Goal: Task Accomplishment & Management: Manage account settings

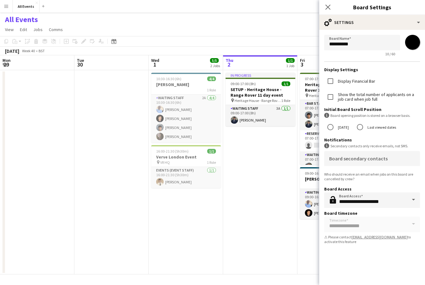
scroll to position [0, 149]
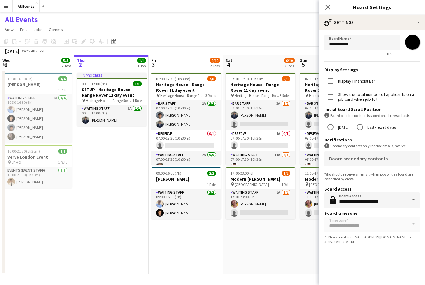
click at [169, 10] on app-navbar "Menu Boards Boards Boards All jobs Status Workforce Workforce My Workforce Recr…" at bounding box center [212, 6] width 425 height 12
click at [322, 9] on div "Close pop-in" at bounding box center [327, 7] width 17 height 14
click at [331, 7] on app-icon "Close pop-in" at bounding box center [327, 7] width 9 height 9
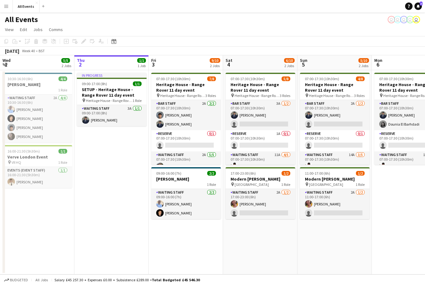
click at [12, 8] on button "Menu" at bounding box center [6, 6] width 12 height 12
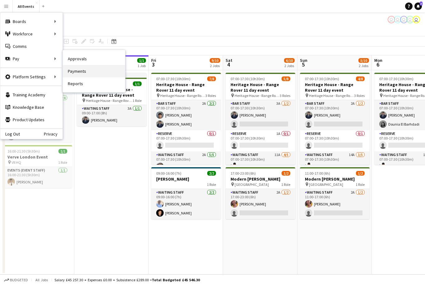
click at [92, 73] on link "Payments" at bounding box center [94, 71] width 62 height 12
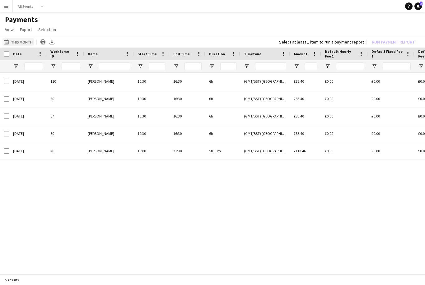
click at [28, 42] on button "This Month This Month" at bounding box center [17, 41] width 31 height 7
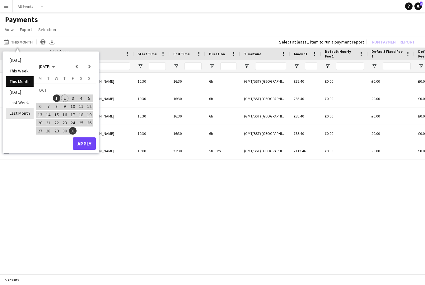
click at [26, 114] on li "Last Month" at bounding box center [20, 113] width 28 height 11
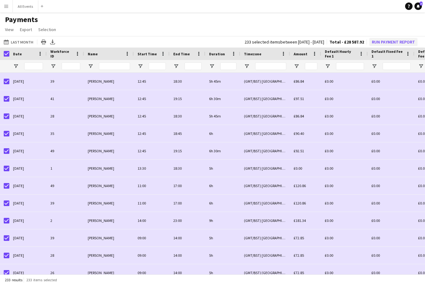
click at [389, 42] on button "Run Payment Report" at bounding box center [393, 42] width 48 height 8
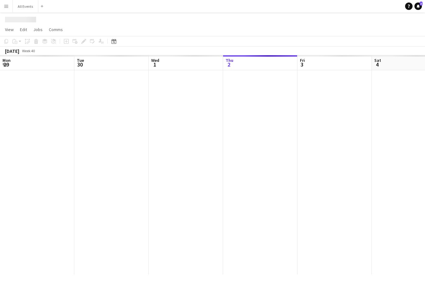
scroll to position [0, 149]
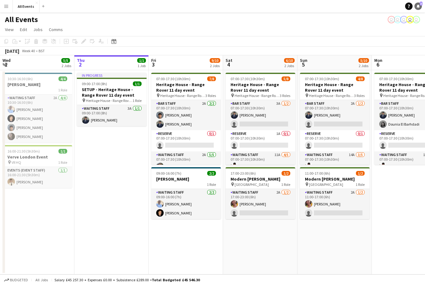
click at [422, 4] on span "3" at bounding box center [421, 4] width 3 height 4
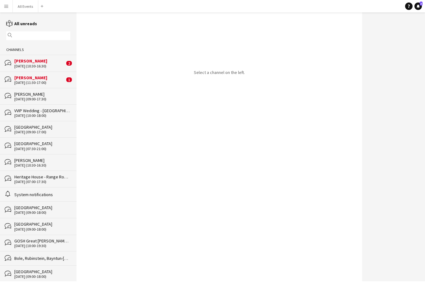
click at [48, 79] on div "[PERSON_NAME]" at bounding box center [39, 78] width 50 height 6
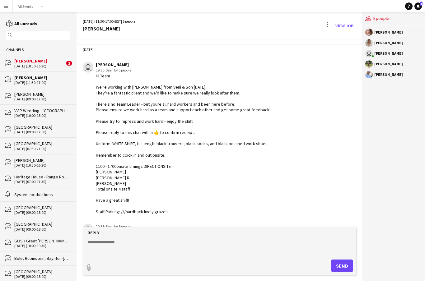
scroll to position [204, 0]
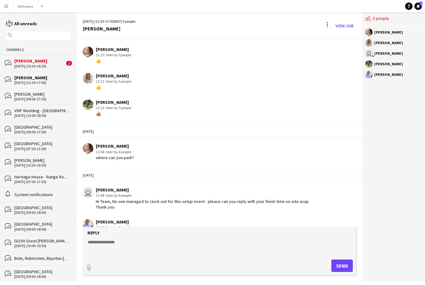
click at [54, 64] on div "[PERSON_NAME]" at bounding box center [39, 61] width 50 height 6
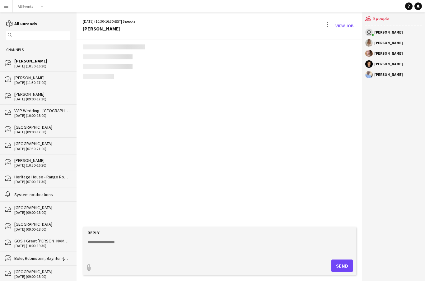
scroll to position [192, 0]
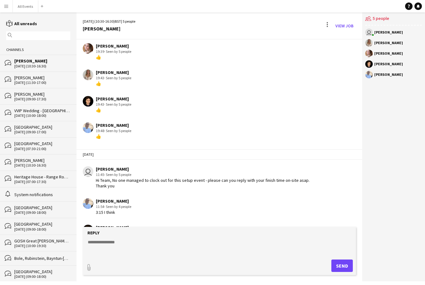
click at [7, 4] on app-icon "Menu" at bounding box center [6, 6] width 5 height 5
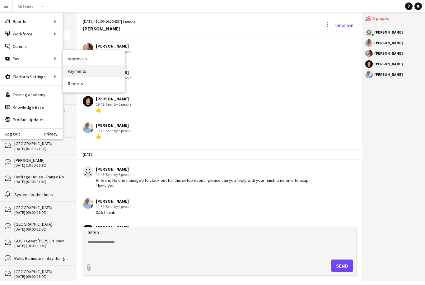
click at [91, 71] on link "Payments" at bounding box center [94, 71] width 62 height 12
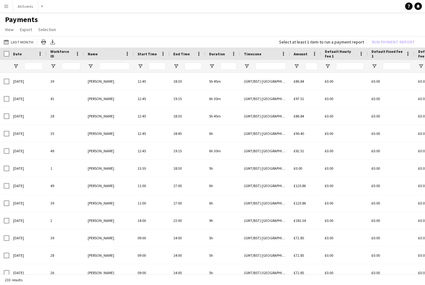
click at [1, 61] on div at bounding box center [4, 66] width 9 height 12
click at [9, 51] on div "Date" at bounding box center [27, 54] width 37 height 12
click at [9, 53] on div "Date" at bounding box center [27, 54] width 37 height 12
click at [7, 49] on div at bounding box center [4, 54] width 9 height 12
click at [10, 48] on div "Date" at bounding box center [27, 54] width 37 height 12
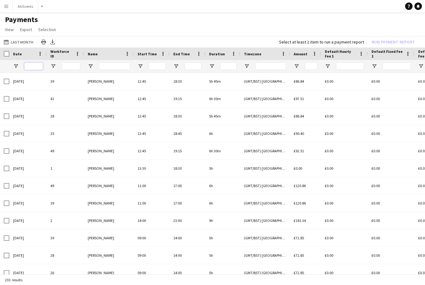
click at [35, 67] on input "Date Filter Input" at bounding box center [33, 66] width 19 height 7
click at [23, 42] on button "Last Month Last Month" at bounding box center [18, 41] width 32 height 7
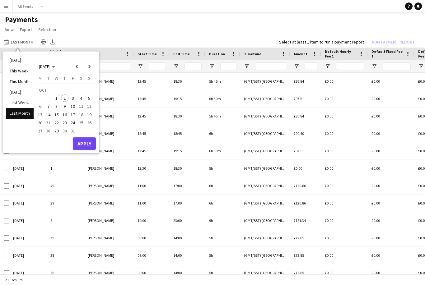
click at [29, 114] on li "Last Month" at bounding box center [20, 113] width 28 height 11
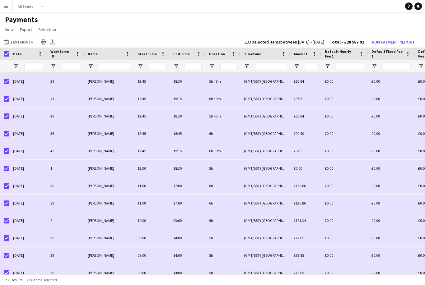
click at [3, 172] on div at bounding box center [4, 168] width 9 height 17
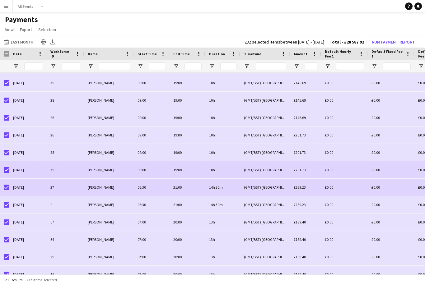
click at [244, 173] on div "(GMT/BST) [GEOGRAPHIC_DATA]" at bounding box center [265, 169] width 50 height 17
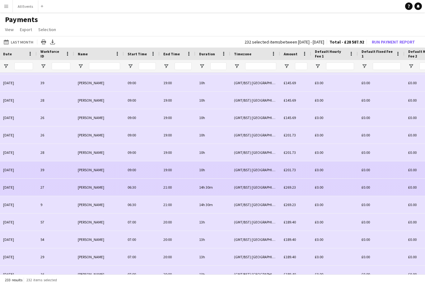
click at [244, 44] on div "232 selected items between [DATE] - [DATE]" at bounding box center [284, 42] width 80 height 4
copy div "232 selected items between [DATE] - [DATE] Total - £28 587.92"
click at [76, 1] on app-navbar "Menu Boards Boards Boards All jobs Status Workforce Workforce My Workforce Recr…" at bounding box center [212, 6] width 425 height 12
